Goal: Task Accomplishment & Management: Manage account settings

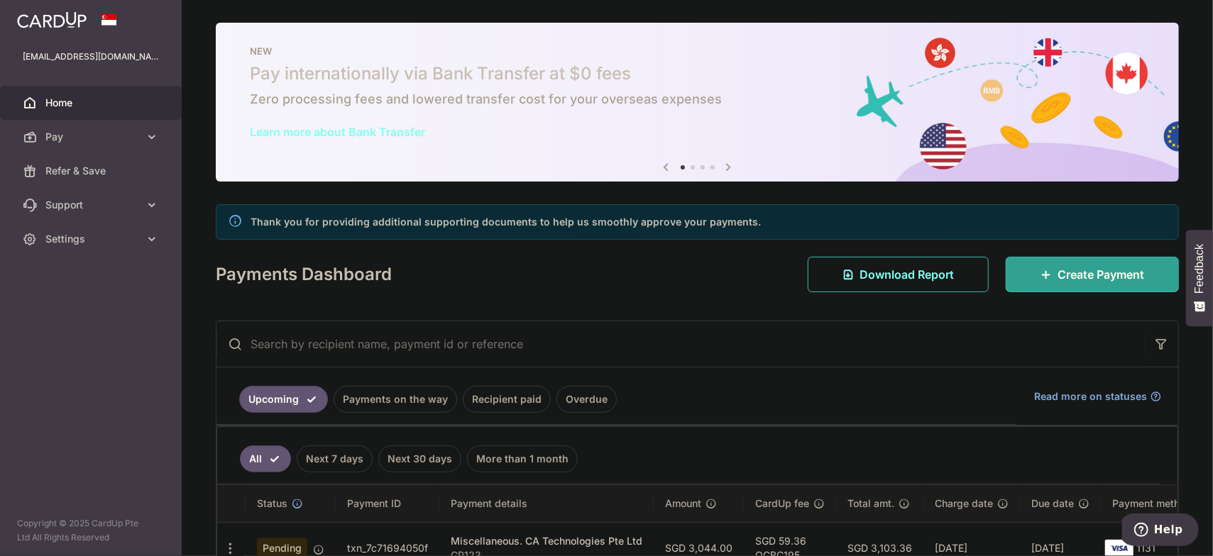
scroll to position [89, 0]
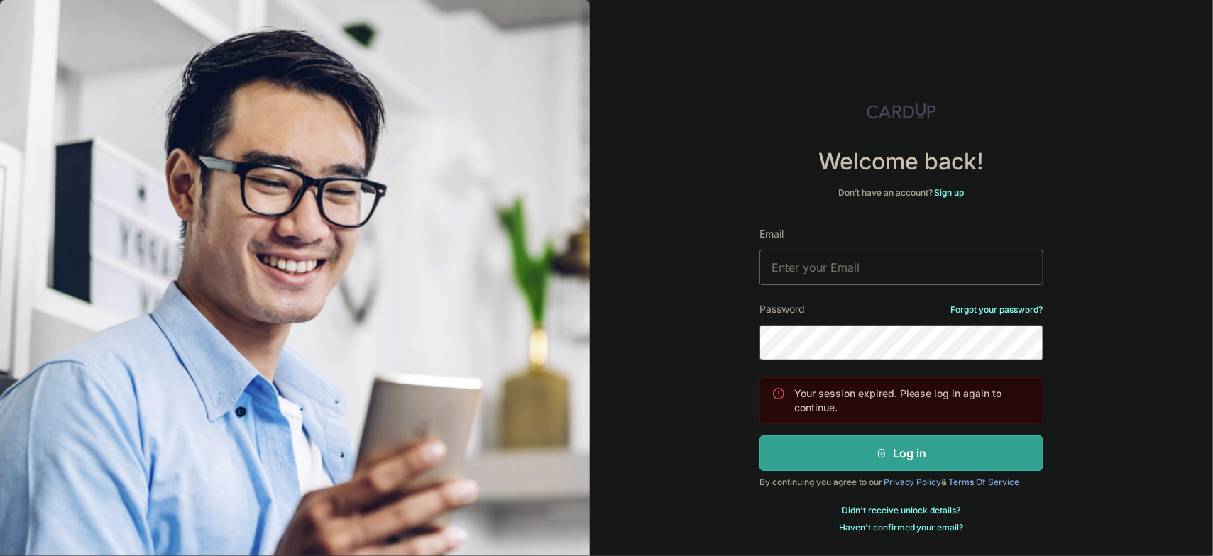
click at [872, 259] on input "Email" at bounding box center [901, 267] width 284 height 35
type input "[EMAIL_ADDRESS][DOMAIN_NAME]"
click at [759, 436] on button "Log in" at bounding box center [901, 453] width 284 height 35
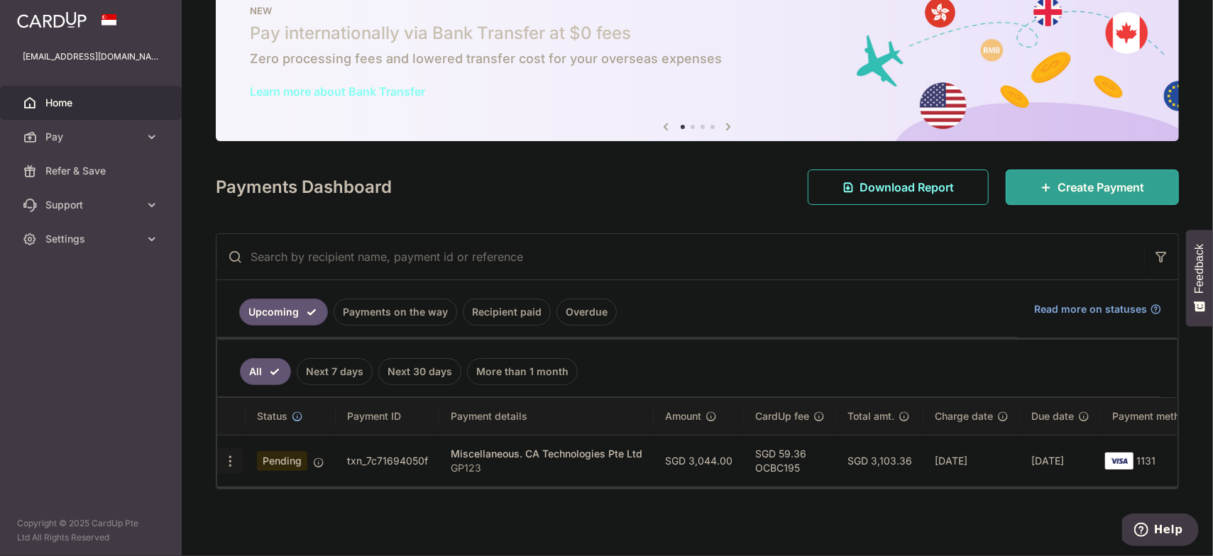
click at [226, 460] on icon "button" at bounding box center [230, 461] width 15 height 15
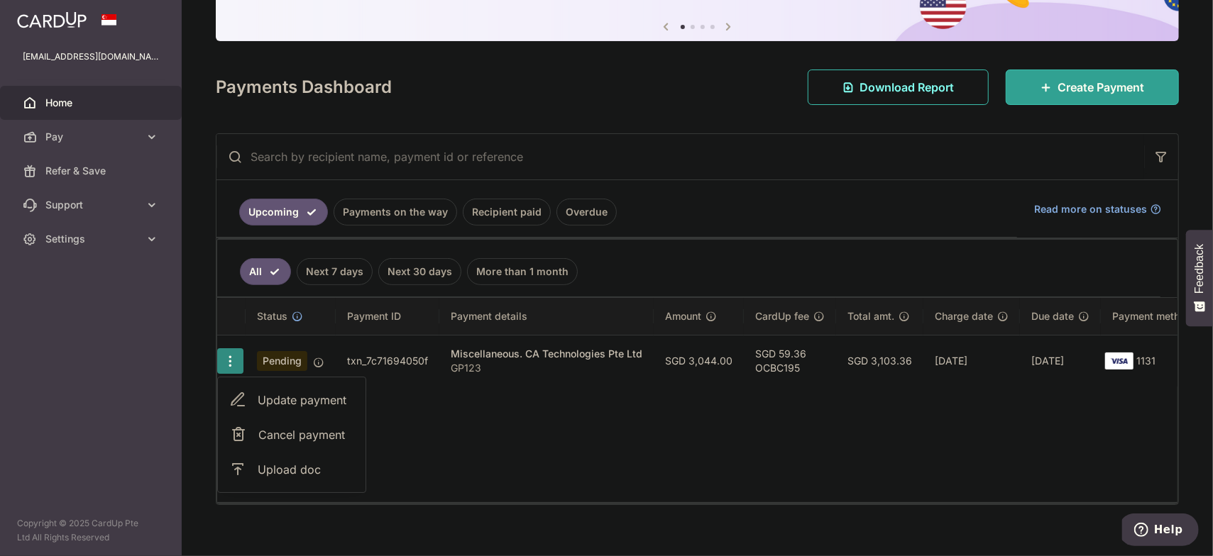
scroll to position [158, 0]
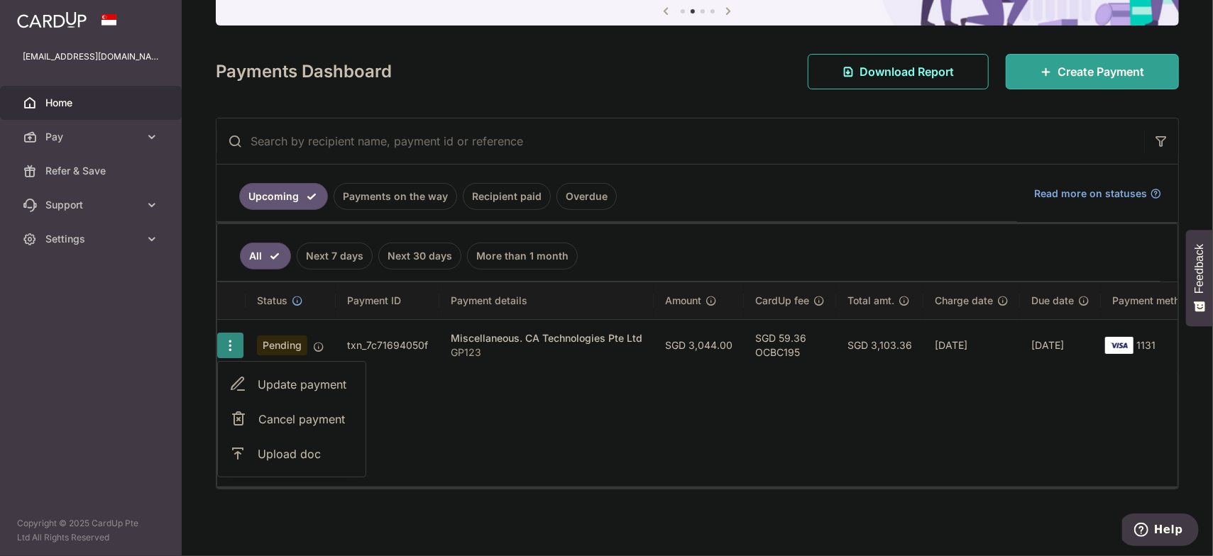
click at [513, 431] on div "Status Payment ID Payment details Amount CardUp fee Total amt. Charge date Due …" at bounding box center [697, 384] width 960 height 204
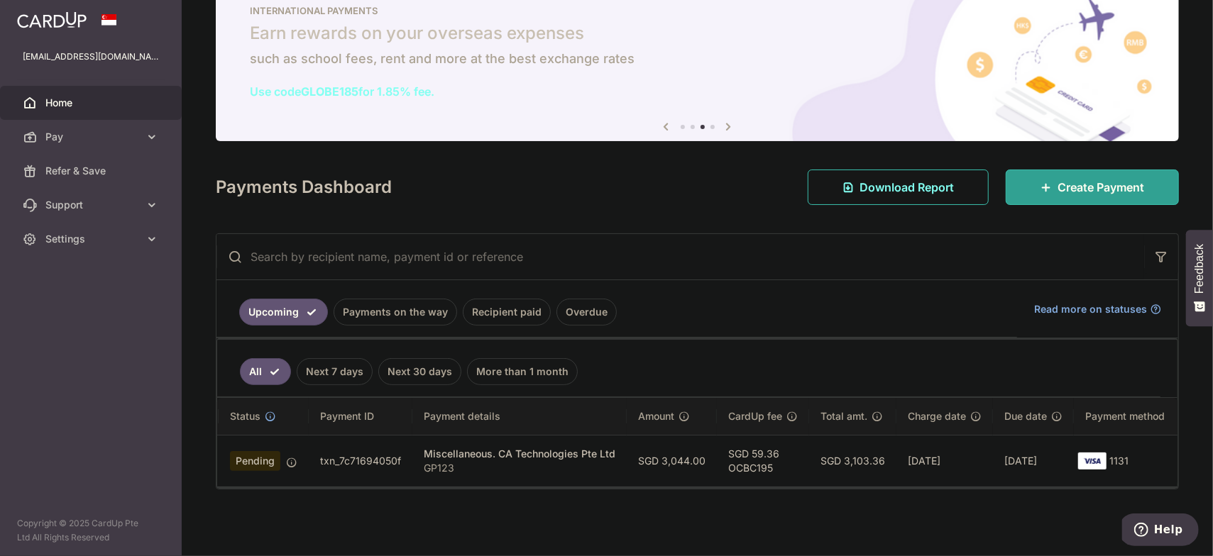
scroll to position [0, 0]
